Goal: Task Accomplishment & Management: Use online tool/utility

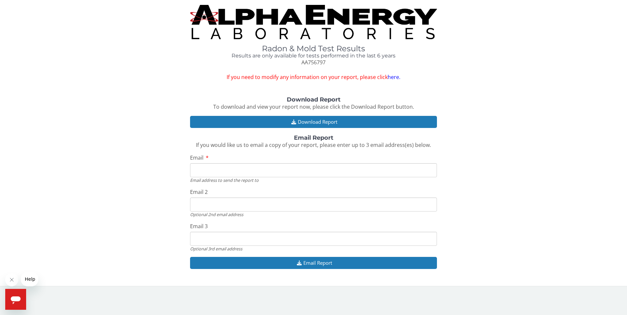
click at [396, 78] on link "here." at bounding box center [394, 76] width 13 height 7
click at [201, 168] on input "Email" at bounding box center [313, 170] width 247 height 14
type input "jimbo@jisp.net"
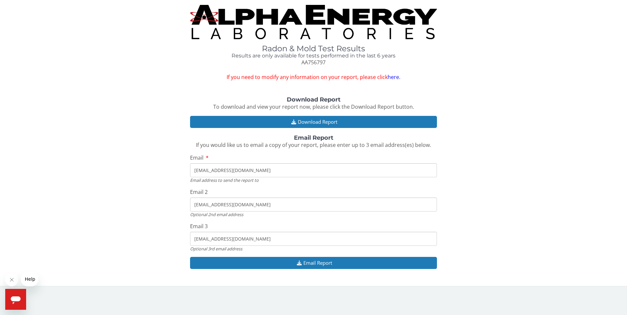
click at [196, 204] on input "jimbo@jisp.net" at bounding box center [313, 205] width 247 height 14
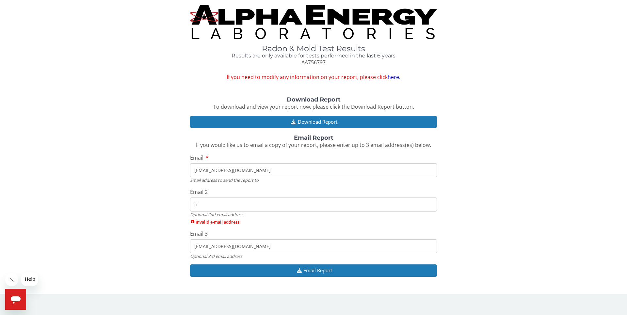
type input "j"
type input "jim@sullivanrealty.com"
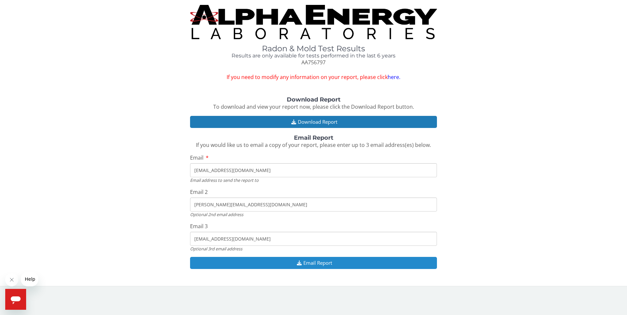
click at [324, 264] on button "Email Report" at bounding box center [313, 263] width 247 height 12
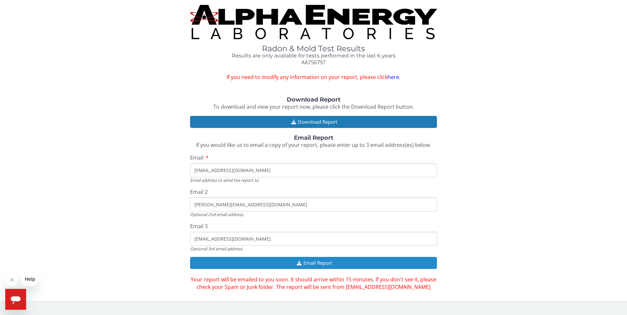
click at [321, 259] on button "Email Report" at bounding box center [313, 263] width 247 height 12
